Goal: Navigation & Orientation: Go to known website

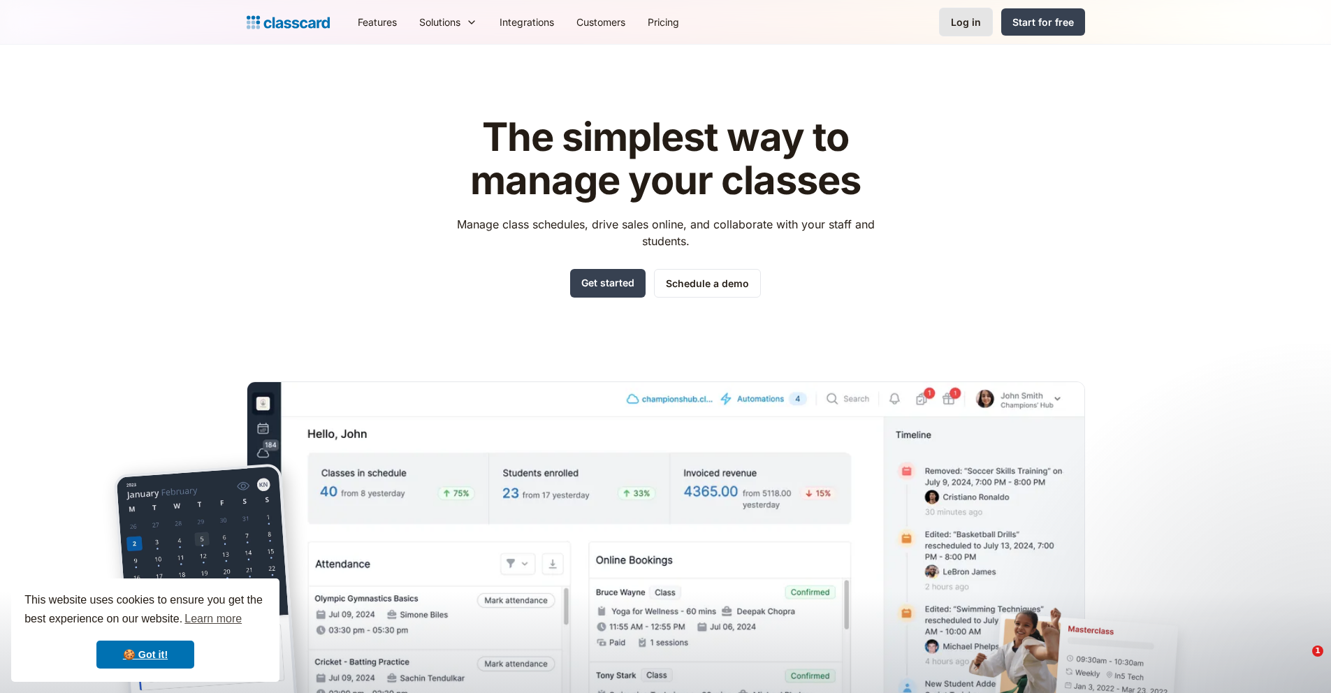
click at [962, 35] on link "Log in" at bounding box center [966, 22] width 54 height 29
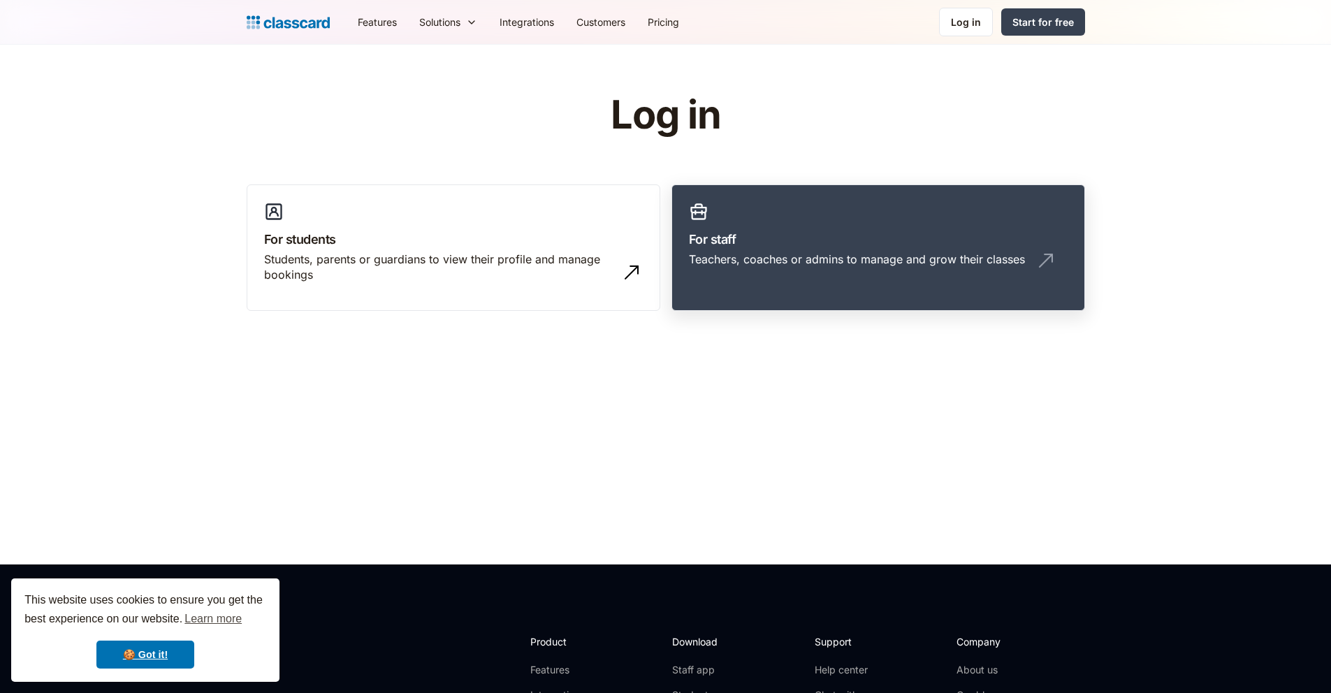
click at [864, 248] on link "For staff Teachers, coaches or admins to manage and grow their classes" at bounding box center [879, 247] width 414 height 127
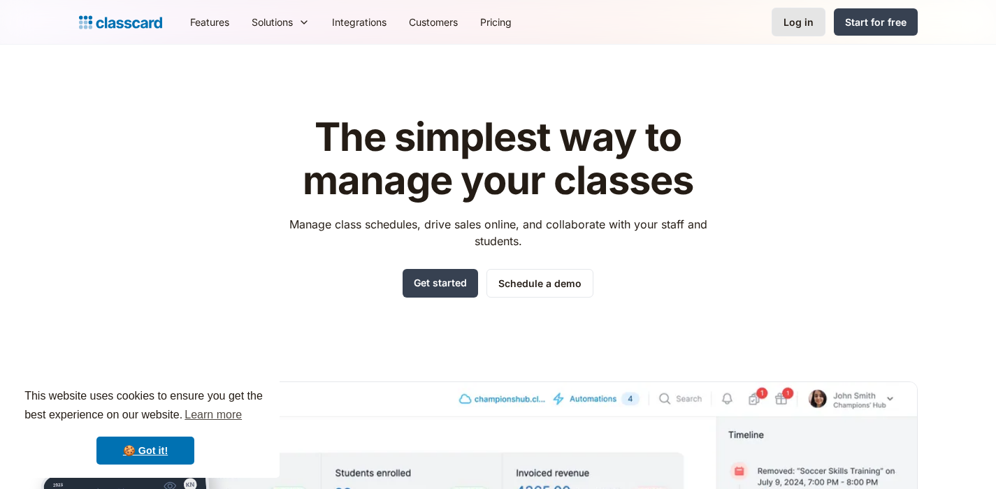
click at [807, 21] on div "Log in" at bounding box center [798, 22] width 30 height 15
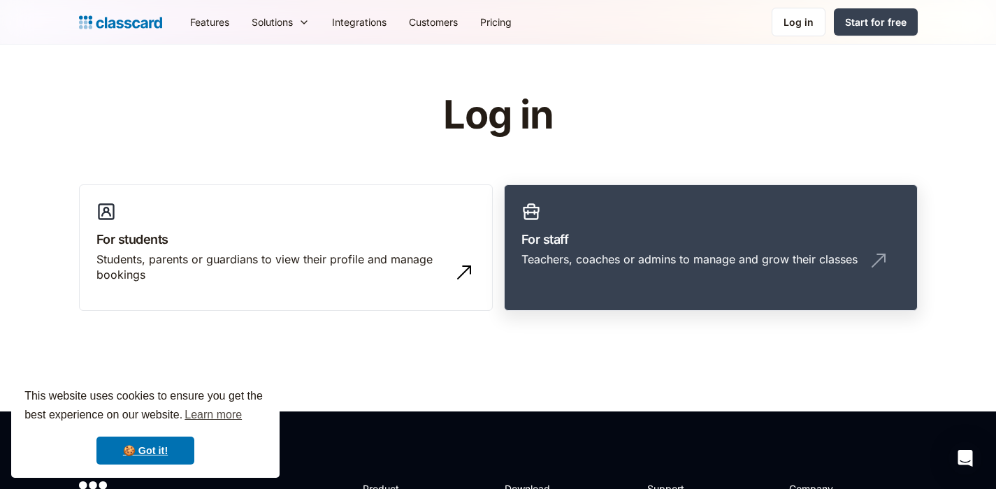
click at [677, 240] on h3 "For staff" at bounding box center [710, 239] width 379 height 19
